Goal: Check status

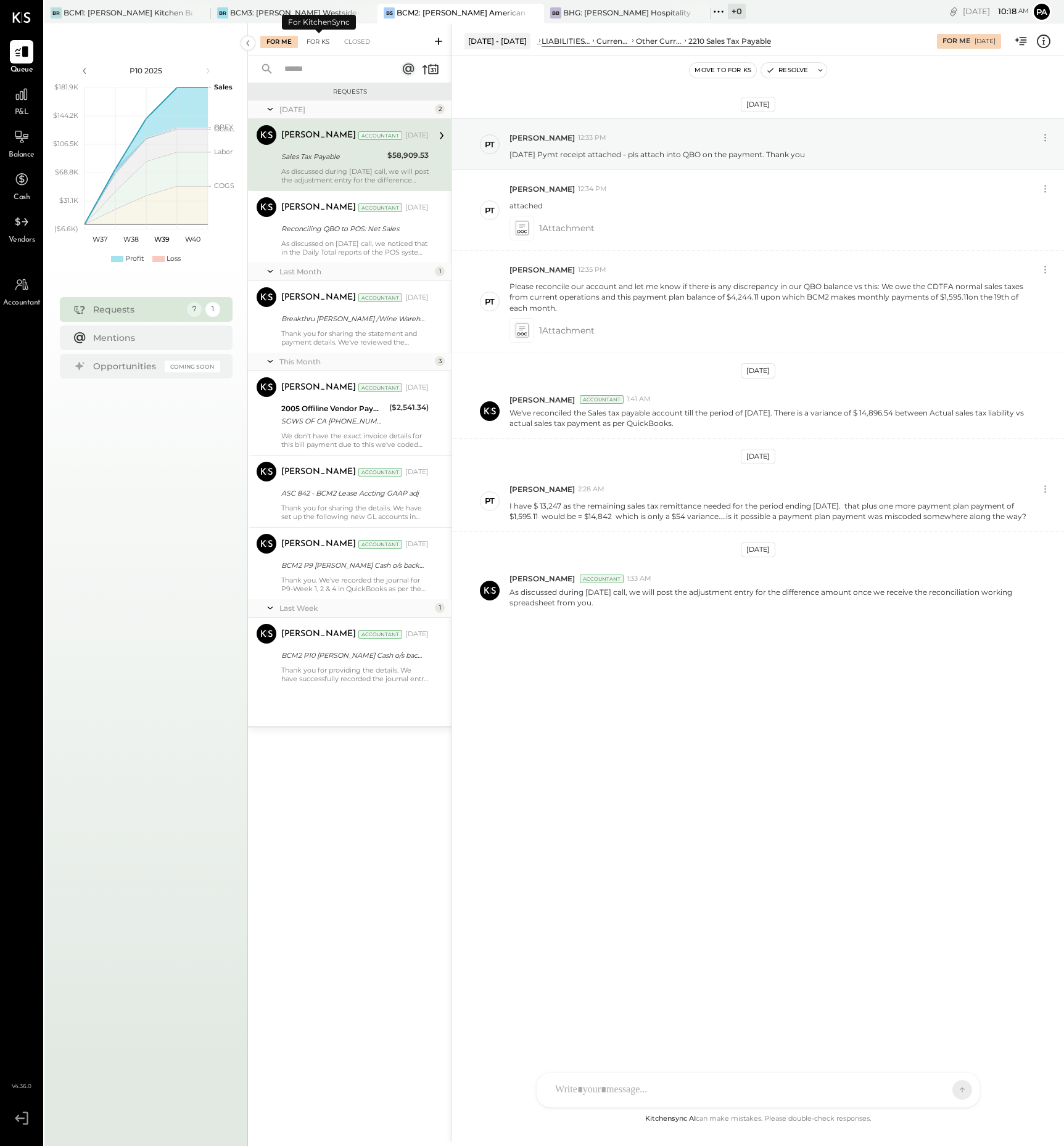
click at [320, 39] on div "For KS" at bounding box center [318, 42] width 35 height 12
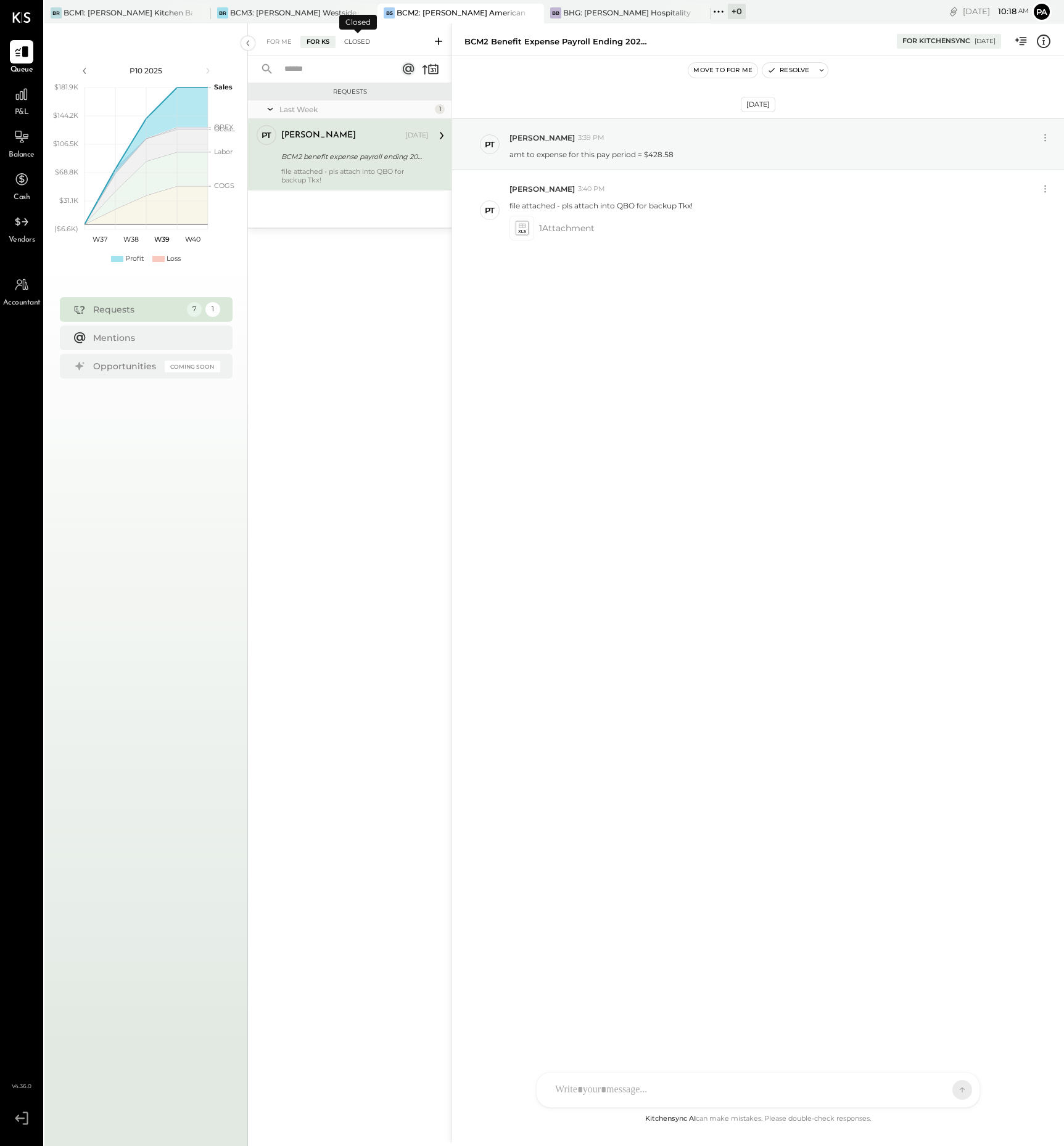
click at [362, 40] on div "Closed" at bounding box center [357, 42] width 38 height 12
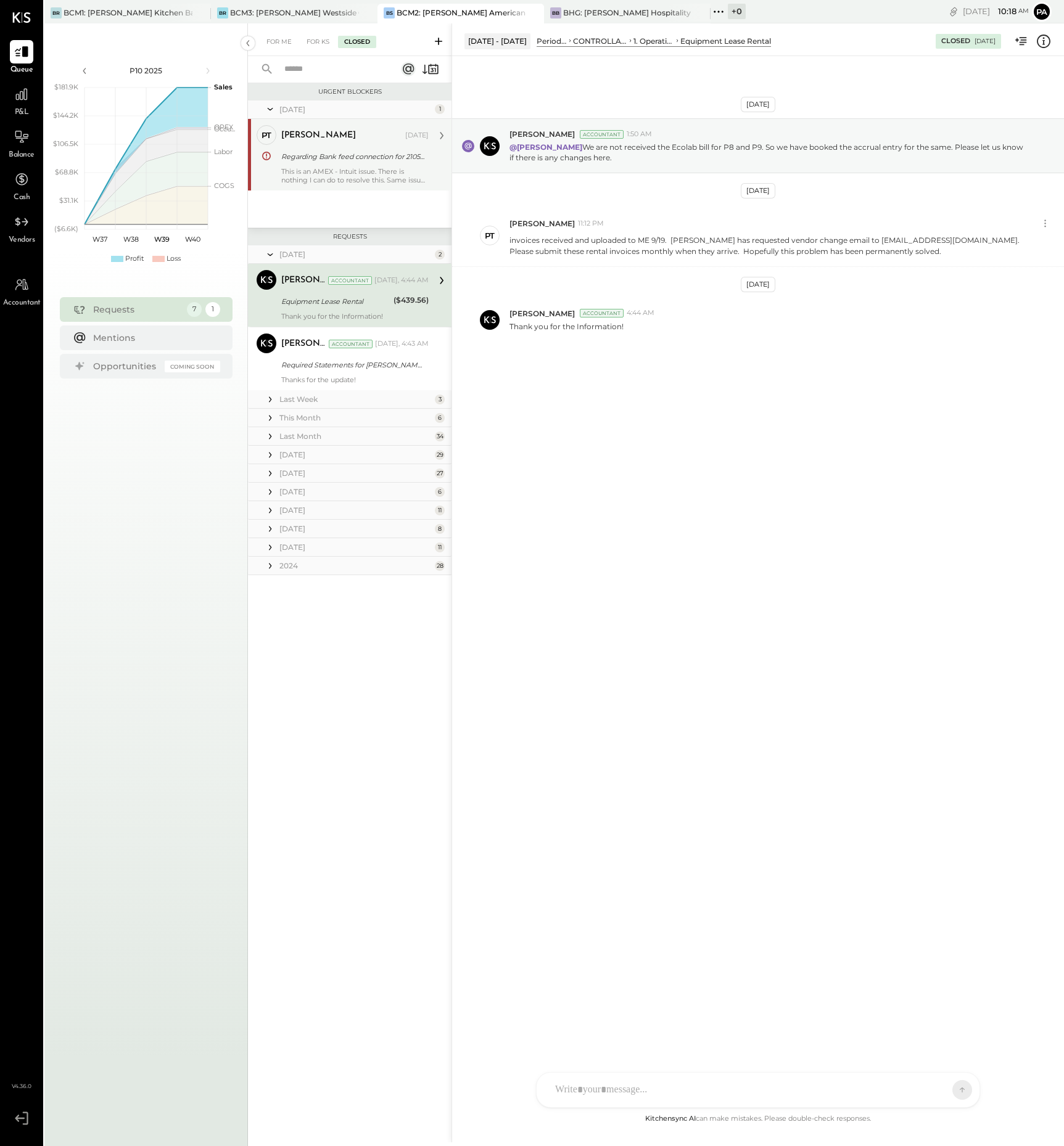
click at [385, 177] on div "This is an AMEX - Intuit issue. There is nothing I can do to resolve this. Same…" at bounding box center [355, 176] width 147 height 17
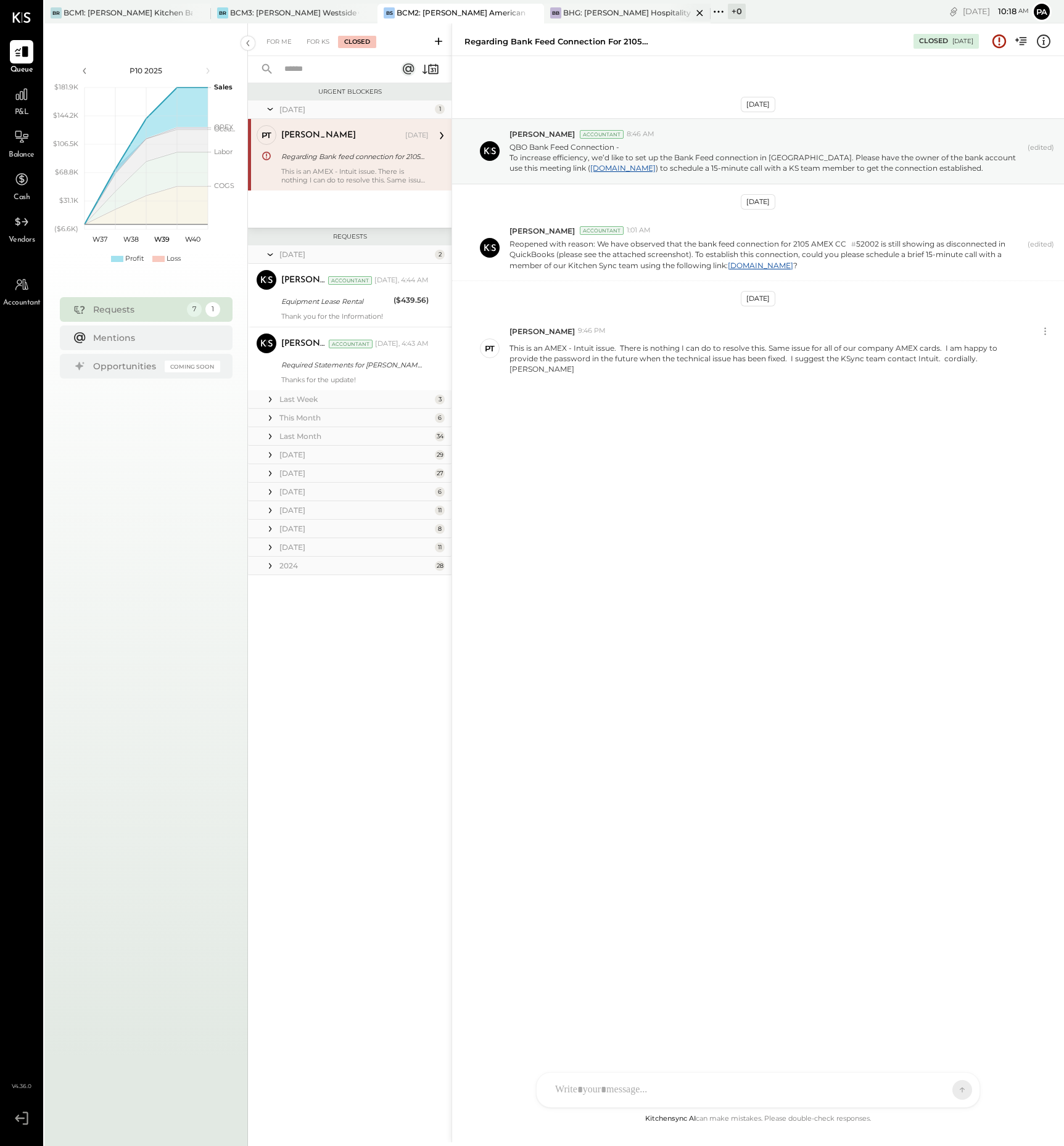
click at [629, 10] on div "BHG: [PERSON_NAME] Hospitality Group, LLC" at bounding box center [627, 12] width 129 height 11
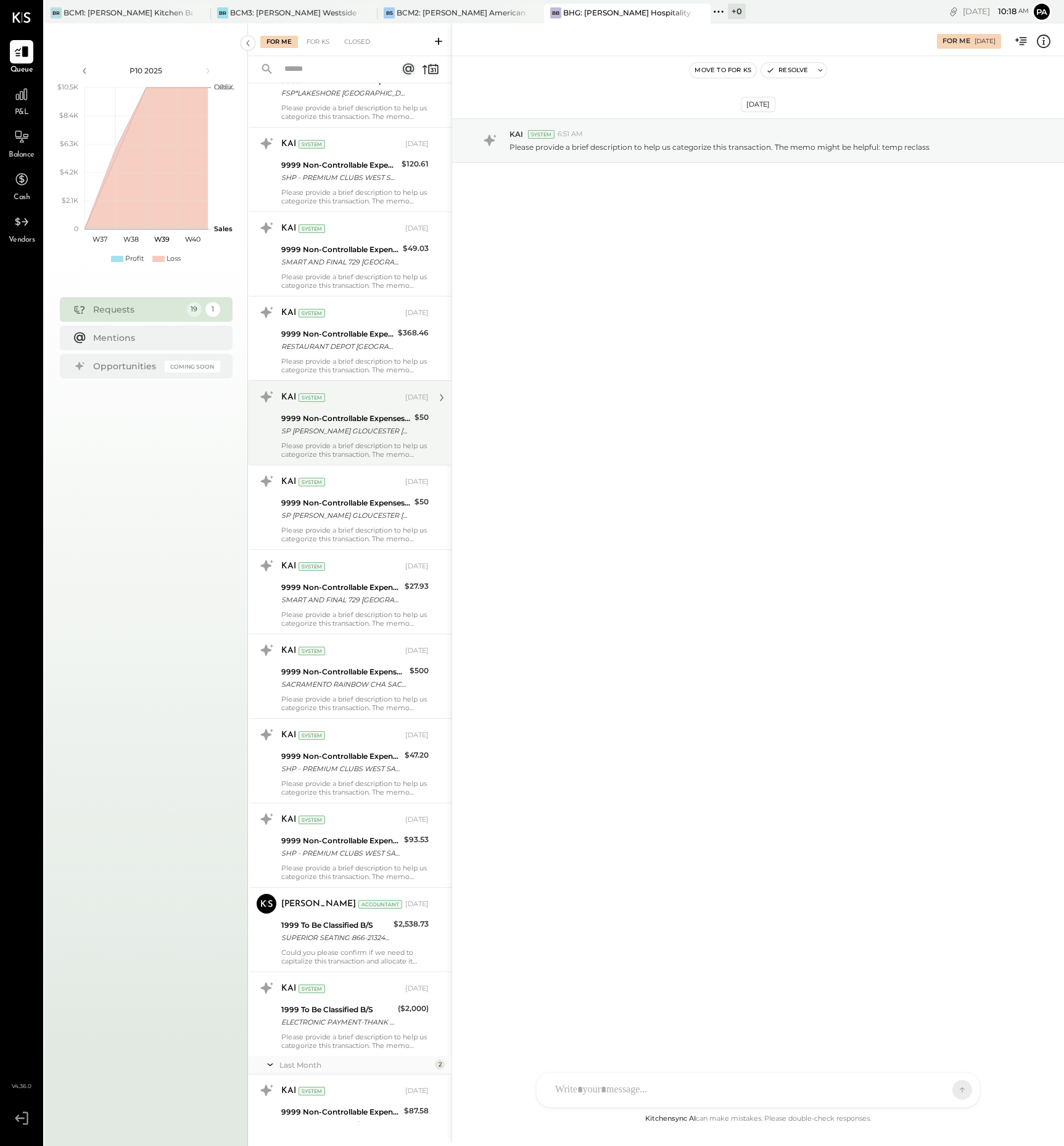
scroll to position [662, 0]
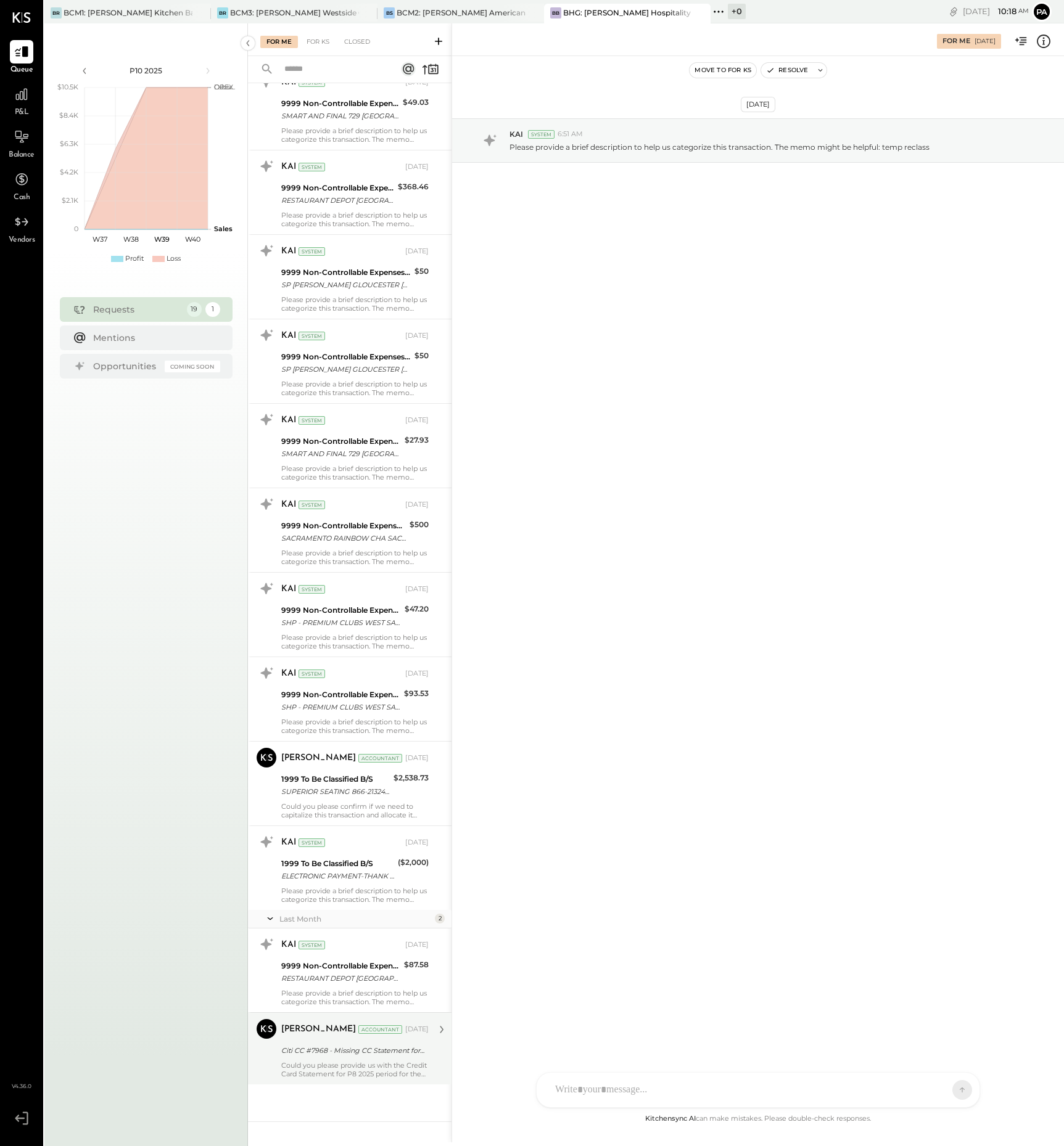
click at [330, 1064] on div "Could you please provide us with the Credit Card Statement for P8 2025 period f…" at bounding box center [355, 1070] width 147 height 17
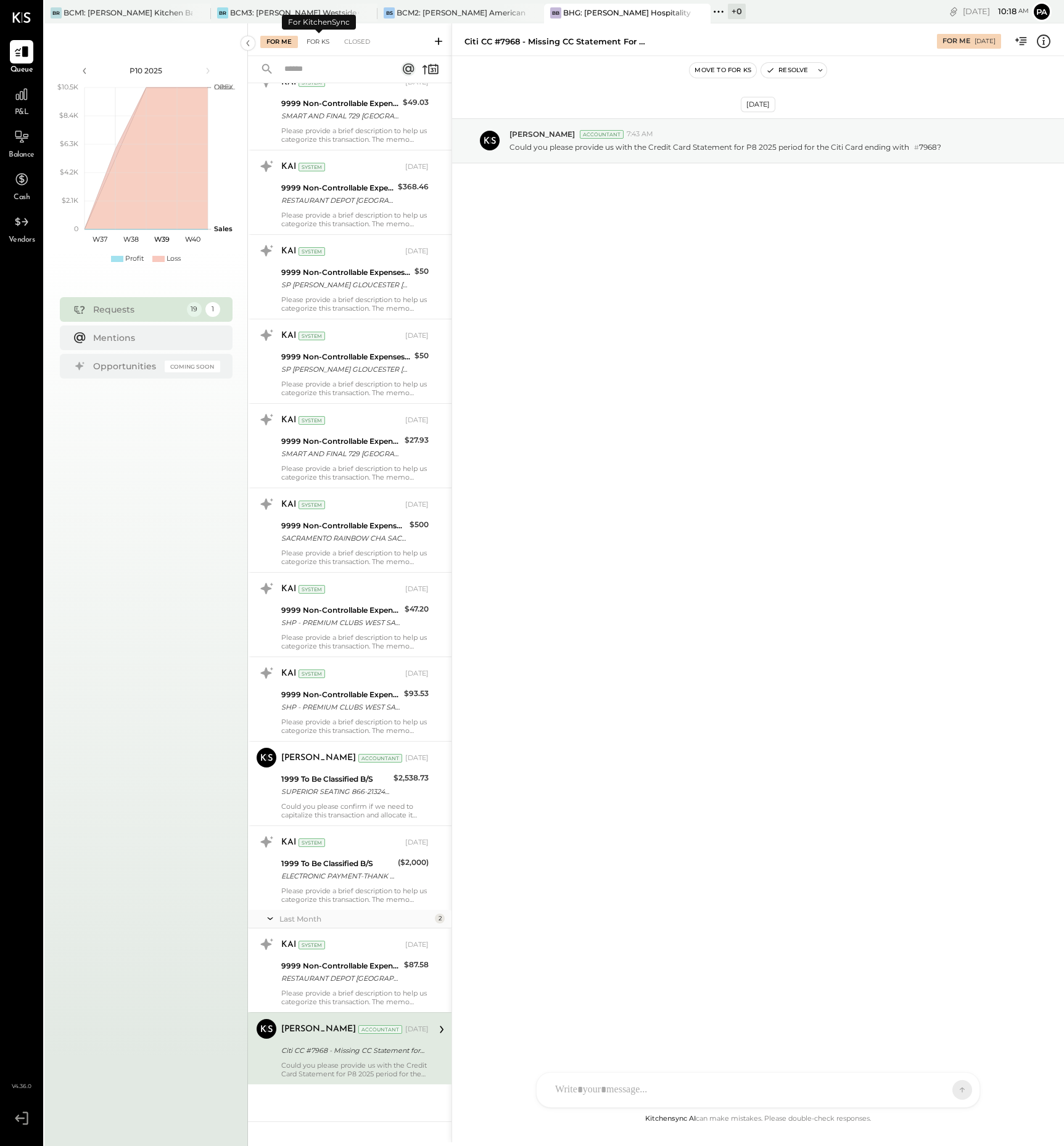
click at [320, 41] on div "For KS" at bounding box center [318, 42] width 35 height 12
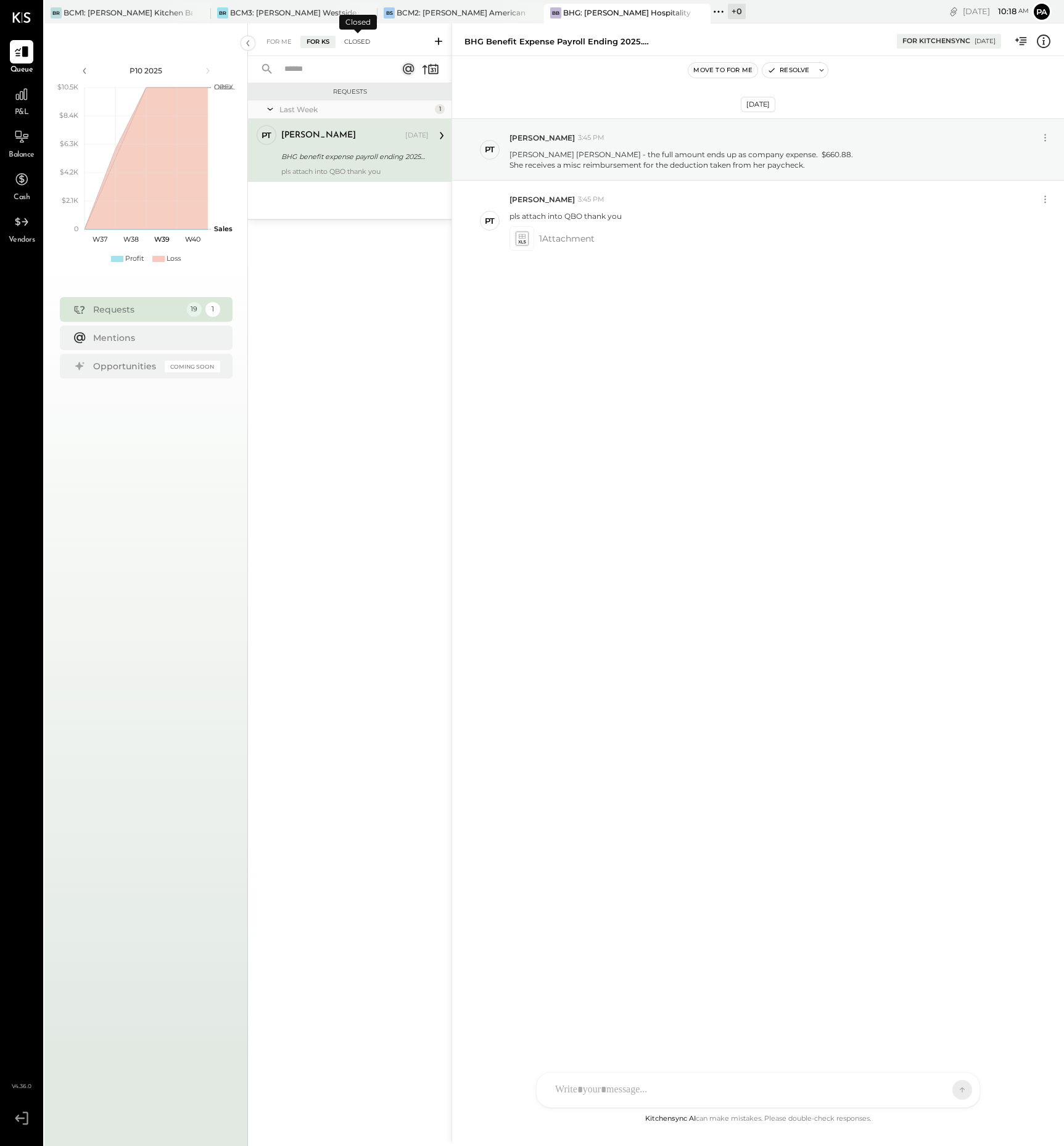
click at [362, 40] on div "Closed" at bounding box center [357, 42] width 38 height 12
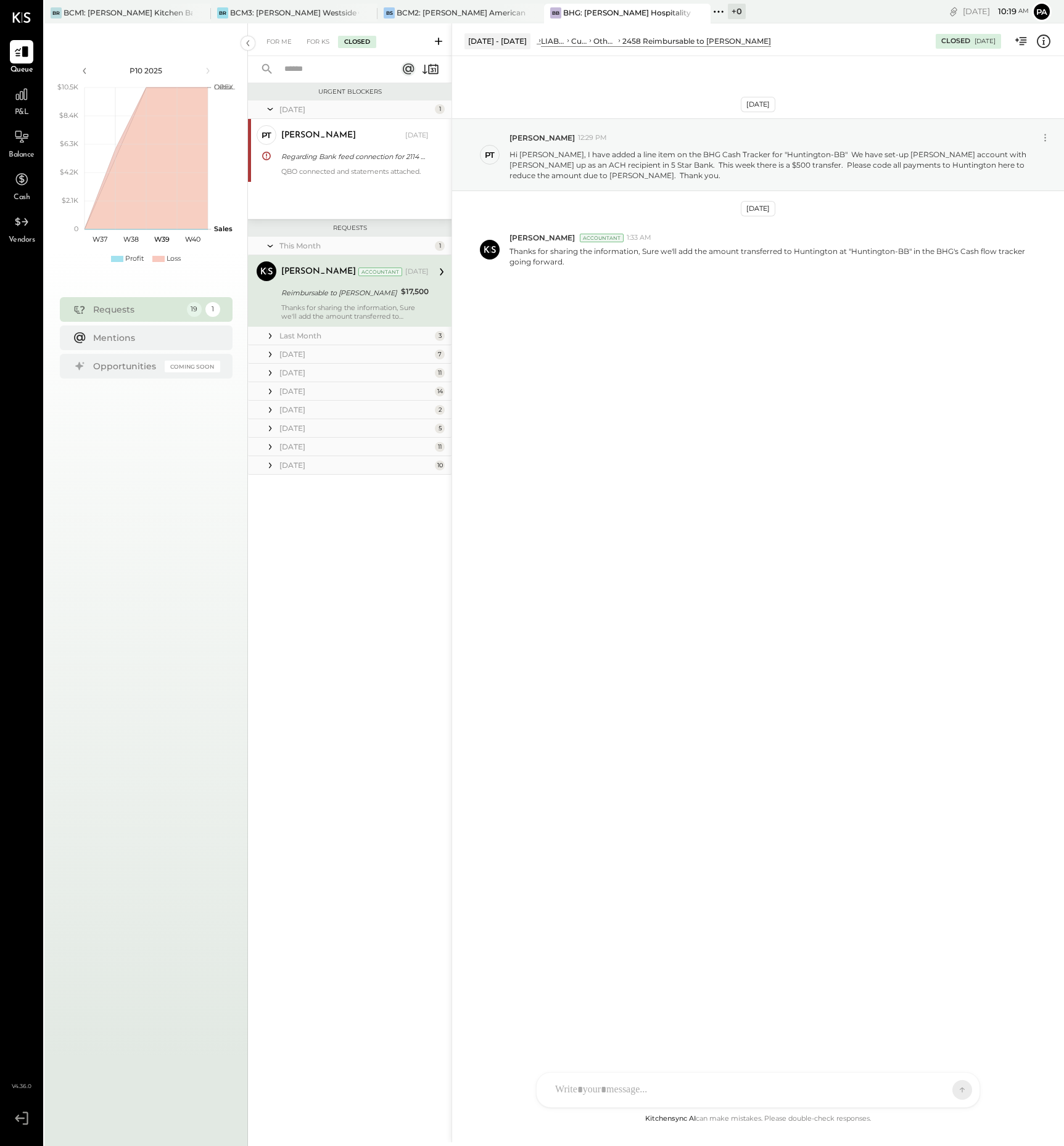
click at [312, 337] on div "Last Month" at bounding box center [355, 336] width 152 height 11
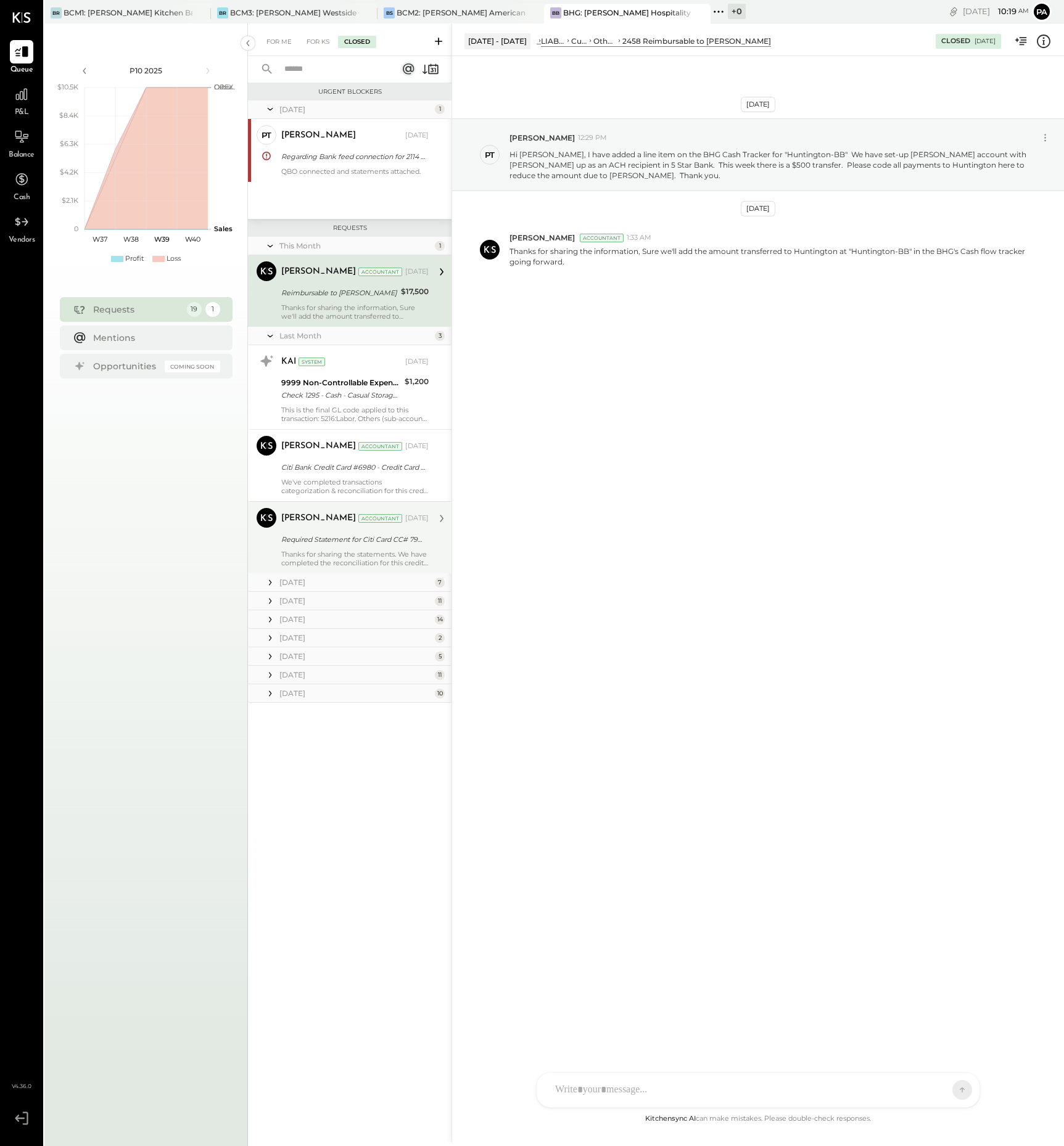
click at [385, 558] on div "Thanks for sharing the statements. We have completed the reconciliation for thi…" at bounding box center [355, 558] width 147 height 17
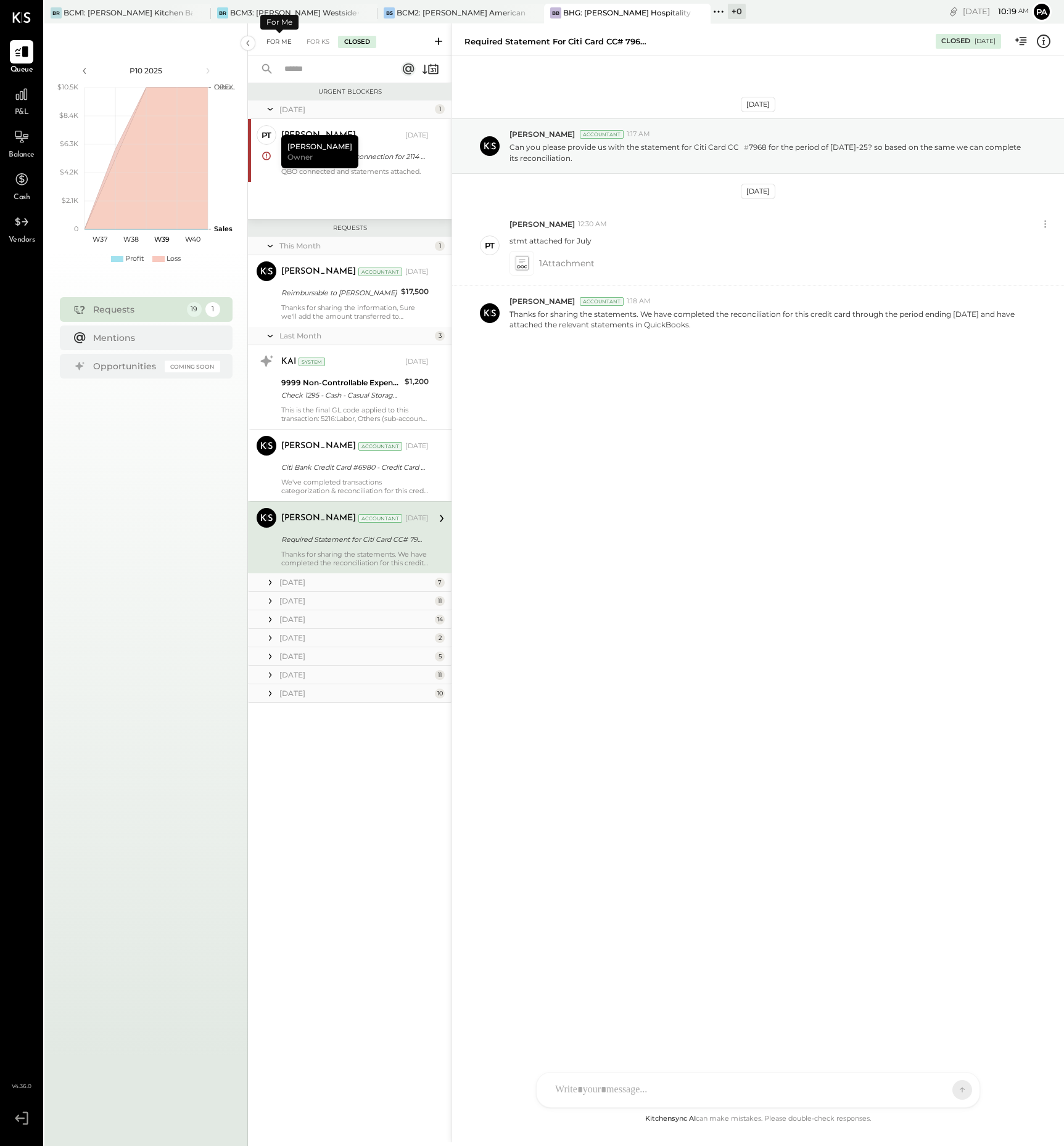
click at [281, 40] on div "For Me" at bounding box center [279, 42] width 38 height 12
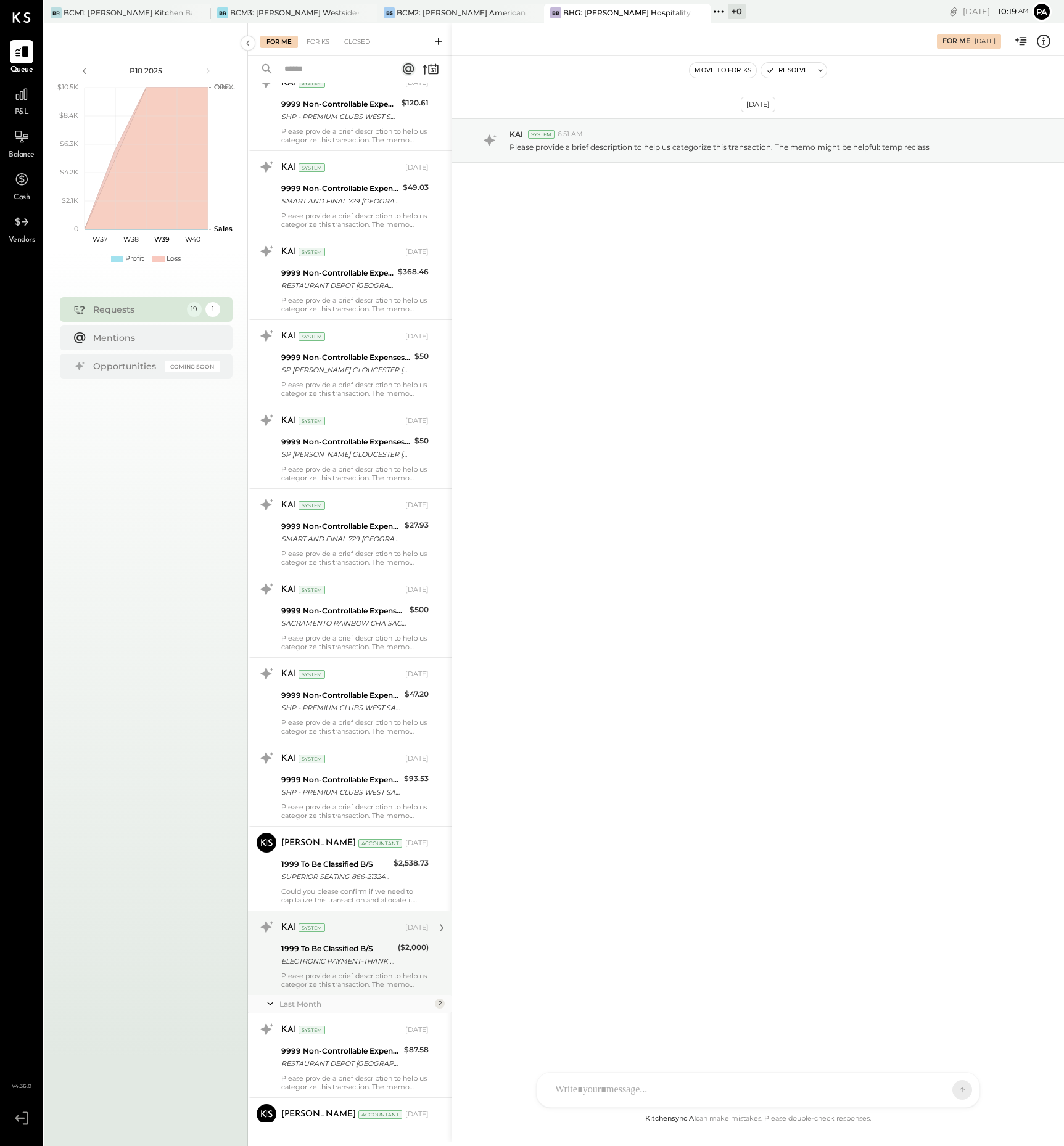
scroll to position [662, 0]
